Goal: Task Accomplishment & Management: Use online tool/utility

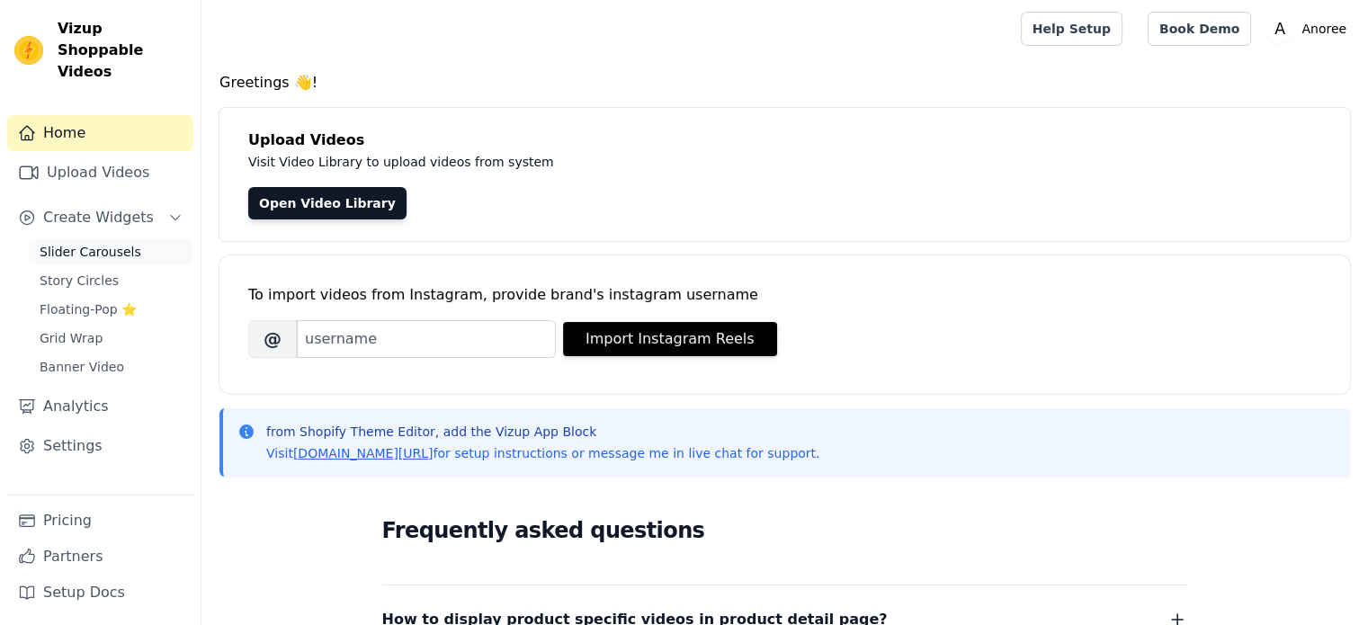
click at [97, 240] on link "Slider Carousels" at bounding box center [111, 251] width 165 height 25
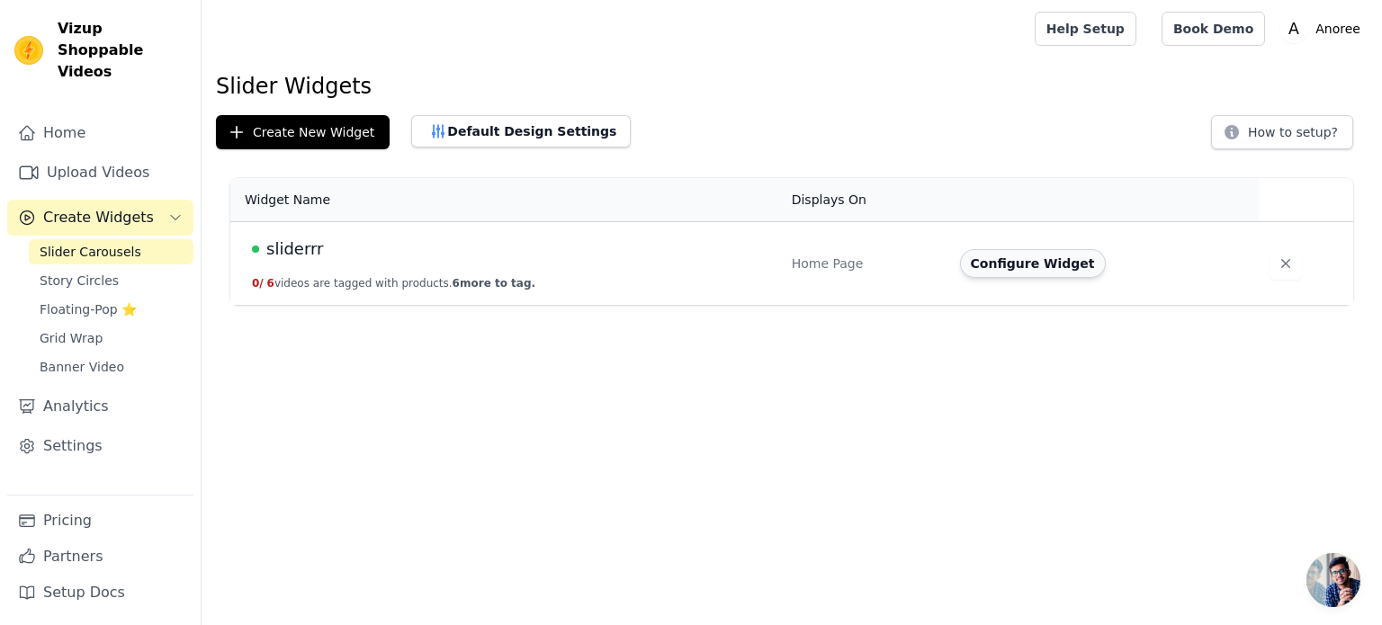
click at [1020, 274] on button "Configure Widget" at bounding box center [1033, 263] width 146 height 29
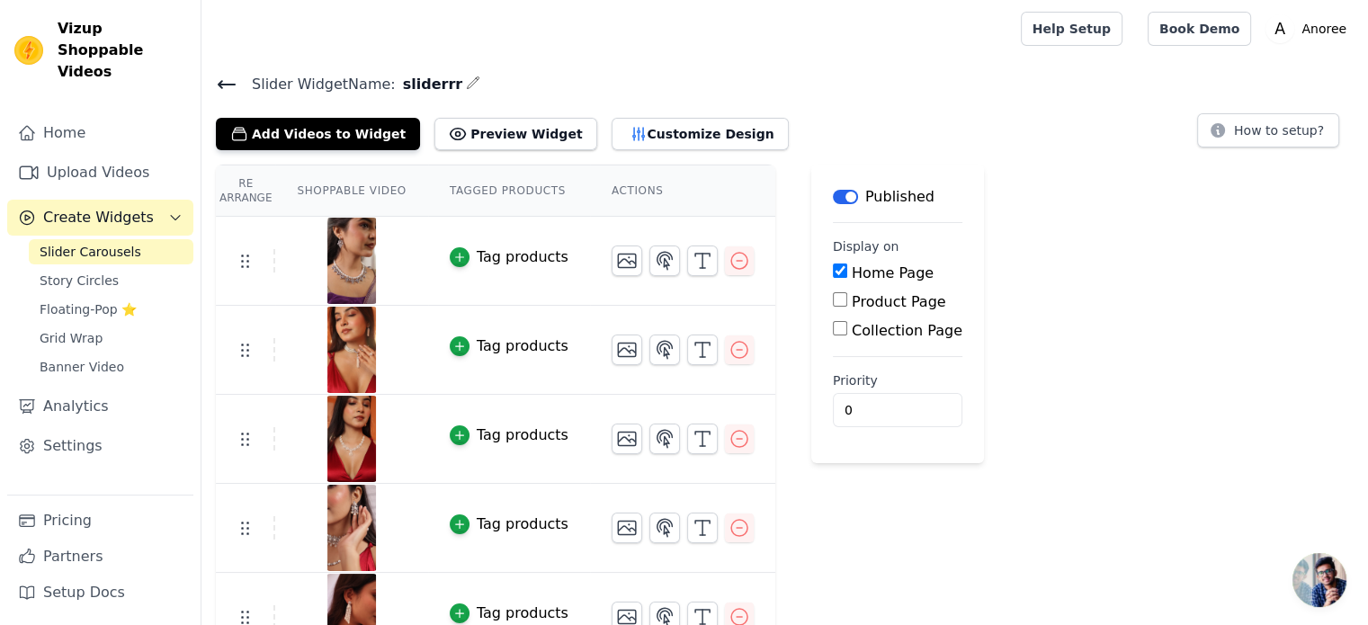
scroll to position [122, 0]
